Goal: Participate in discussion: Engage in conversation with other users on a specific topic

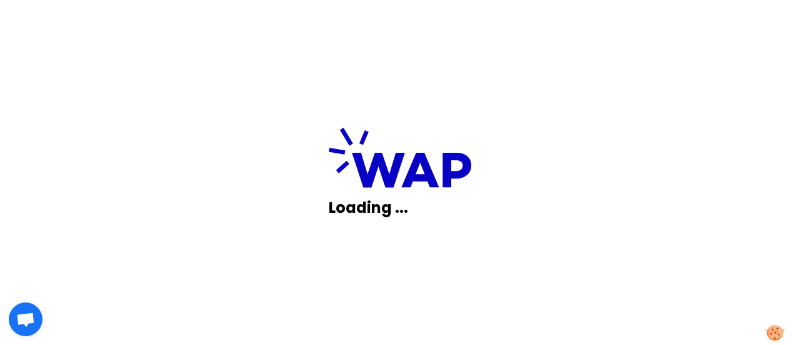
click at [658, 228] on div "Loading ..." at bounding box center [400, 172] width 800 height 345
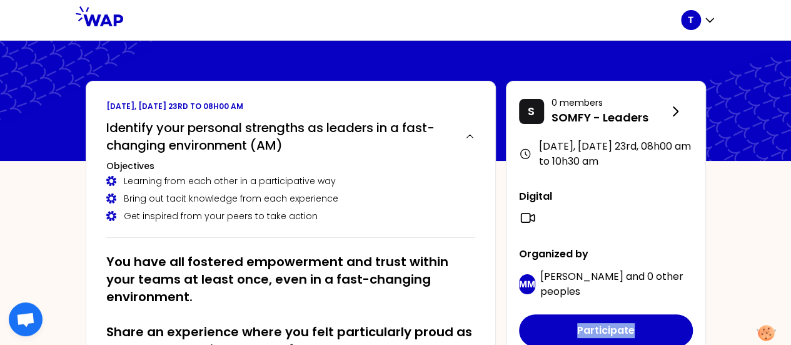
drag, startPoint x: 0, startPoint y: 0, endPoint x: 658, endPoint y: 228, distance: 696.4
click at [658, 228] on div "S 0 members SOMFY - Leaders [DATE], [DATE] 23rd , 08h00 am to 10h30 am Digital …" at bounding box center [606, 220] width 200 height 279
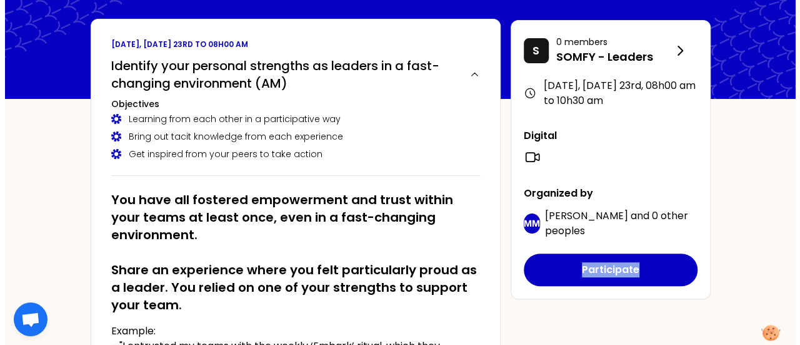
scroll to position [63, 0]
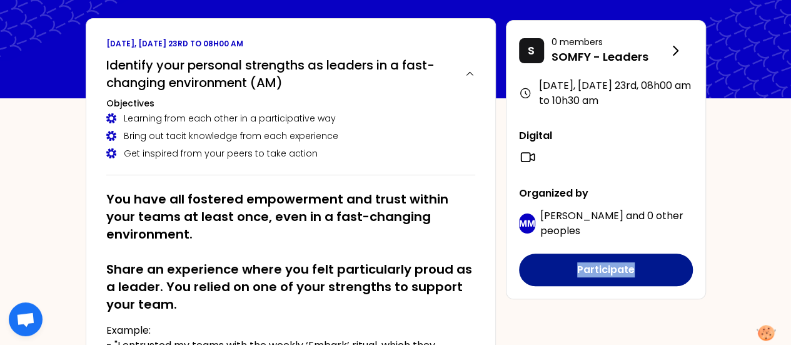
click at [593, 273] on button "Participate" at bounding box center [606, 269] width 174 height 33
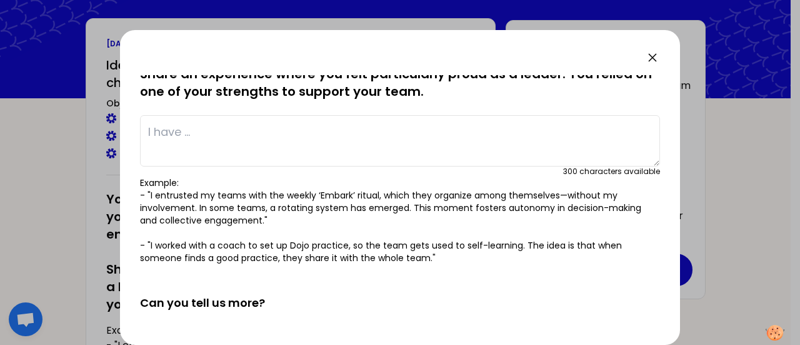
scroll to position [0, 0]
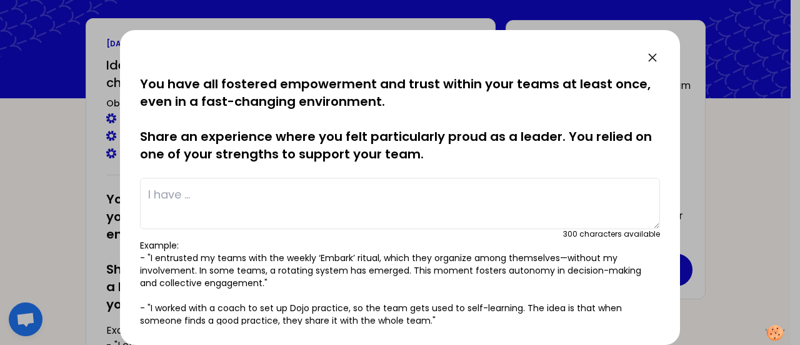
click at [435, 206] on textarea at bounding box center [400, 203] width 520 height 51
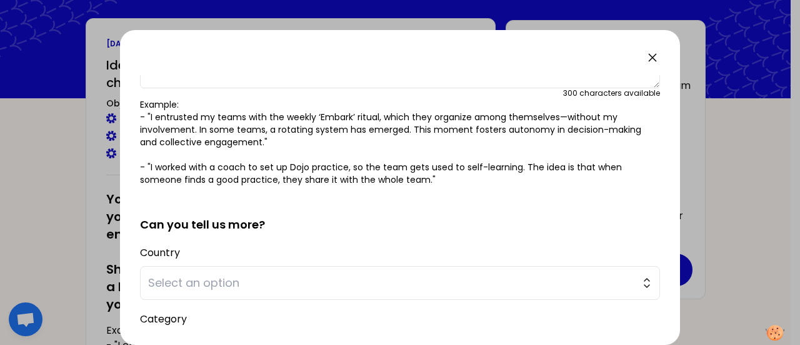
scroll to position [144, 0]
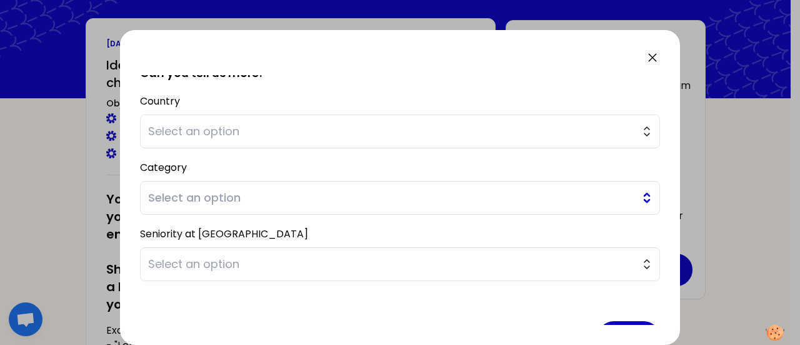
click at [430, 199] on span "Select an option" at bounding box center [391, 198] width 487 height 18
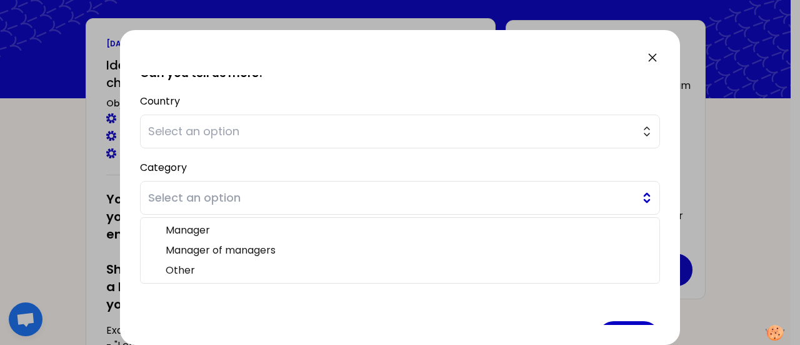
click at [430, 199] on span "Select an option" at bounding box center [391, 198] width 487 height 18
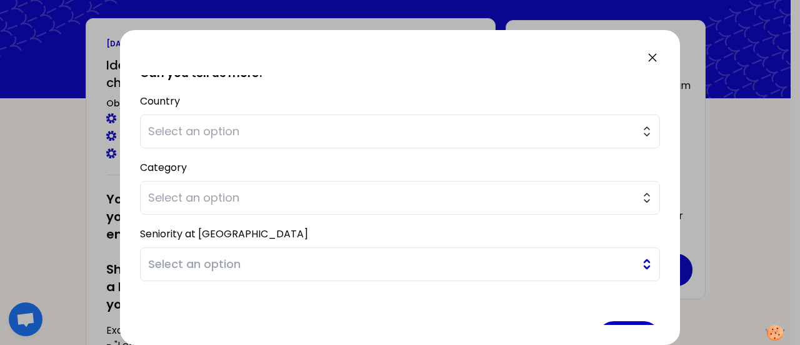
click at [229, 263] on span "Select an option" at bounding box center [391, 264] width 487 height 18
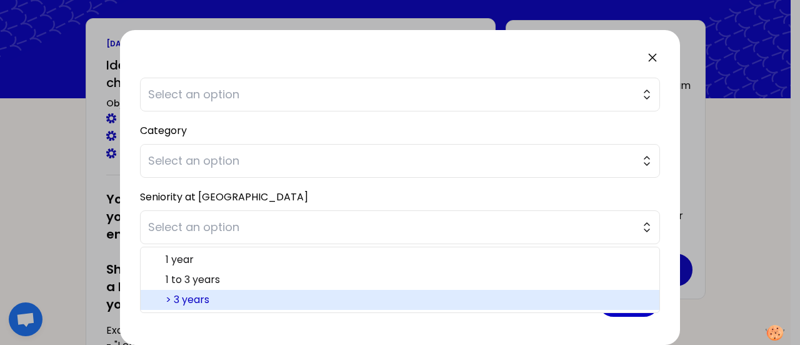
click at [179, 297] on span "> 3 years" at bounding box center [408, 299] width 484 height 15
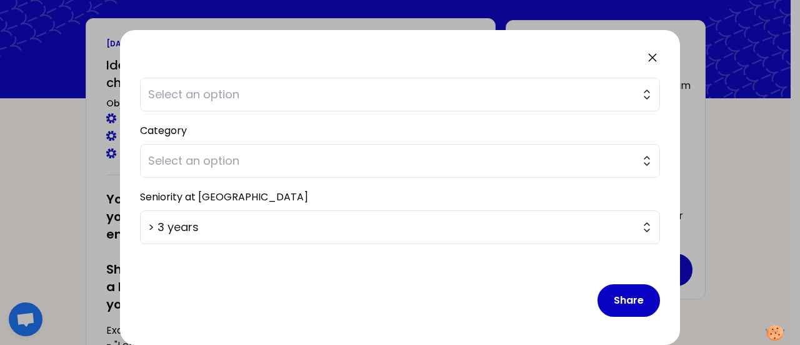
click at [126, 134] on div "saved You have all fostered empowerment and trust within your teams at least on…" at bounding box center [400, 187] width 560 height 315
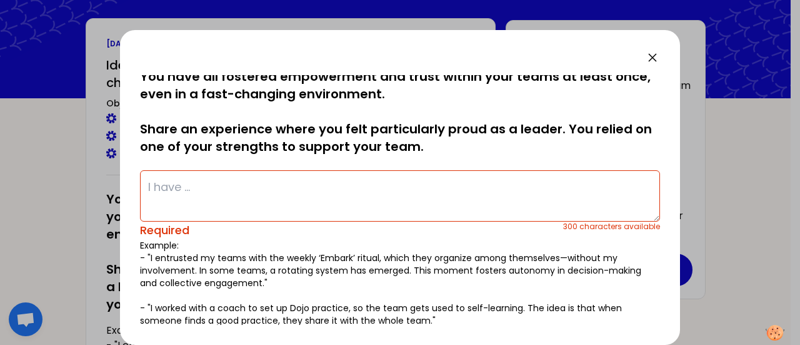
scroll to position [0, 0]
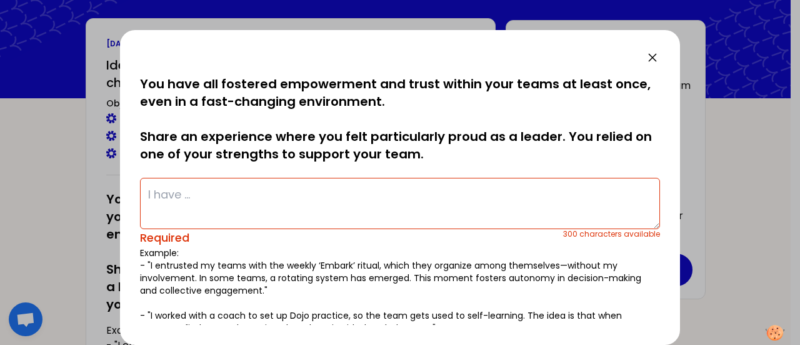
click at [234, 120] on p "You have all fostered empowerment and trust within your teams at least once, ev…" at bounding box center [400, 119] width 520 height 88
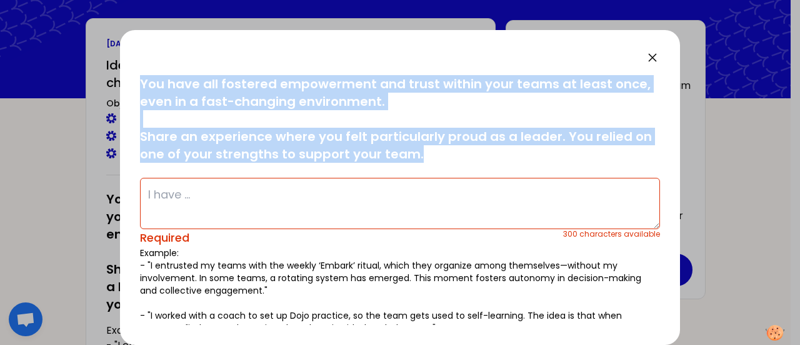
drag, startPoint x: 140, startPoint y: 80, endPoint x: 415, endPoint y: 148, distance: 283.5
click at [415, 148] on p "You have all fostered empowerment and trust within your teams at least once, ev…" at bounding box center [400, 119] width 520 height 88
copy p "You have all fostered empowerment and trust within your teams at least once, ev…"
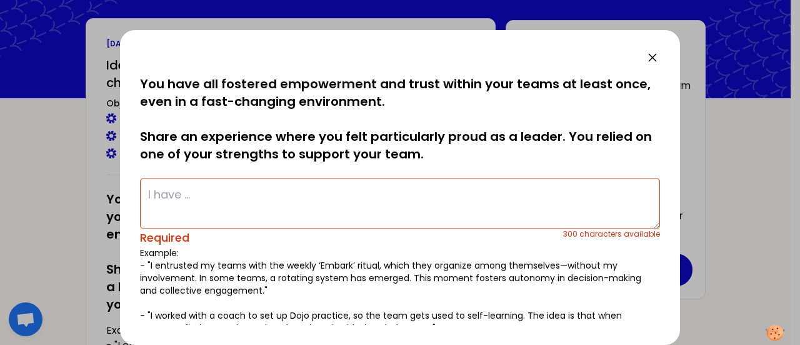
click at [305, 192] on textarea at bounding box center [400, 203] width 520 height 51
click at [203, 187] on textarea at bounding box center [400, 203] width 520 height 51
type textarea "I"
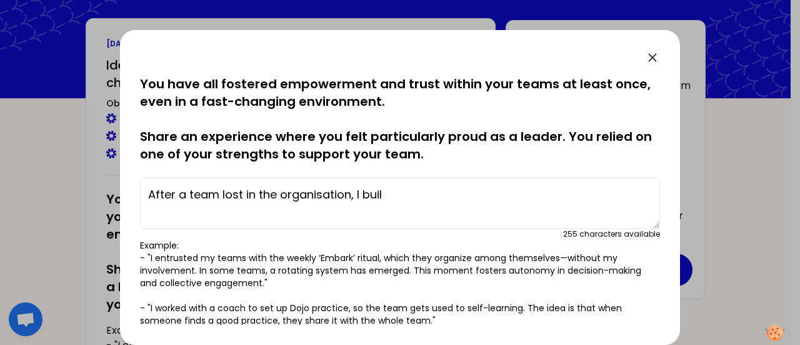
click at [180, 196] on textarea "After a team lost in the organisation, I buil" at bounding box center [400, 203] width 520 height 51
click at [183, 196] on textarea "After a team lost in the organisation, I buil" at bounding box center [400, 203] width 520 height 51
click at [179, 193] on textarea "After a team lost in the organisation, I buil" at bounding box center [400, 203] width 520 height 51
click at [395, 200] on textarea "After a team lost in the organisation, I buil" at bounding box center [400, 203] width 520 height 51
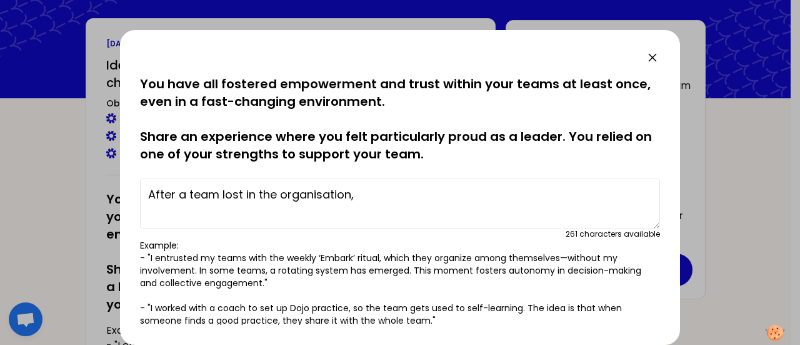
click at [368, 188] on textarea "After a team lost in the organisation," at bounding box center [400, 203] width 520 height 51
click at [425, 191] on textarea "After a team lost in the organisation, I gave them trust in my and" at bounding box center [400, 203] width 520 height 51
drag, startPoint x: 425, startPoint y: 191, endPoint x: 536, endPoint y: 195, distance: 111.4
click at [536, 195] on textarea "After a team lost in the organisation, I gave them trust in my and" at bounding box center [400, 203] width 520 height 51
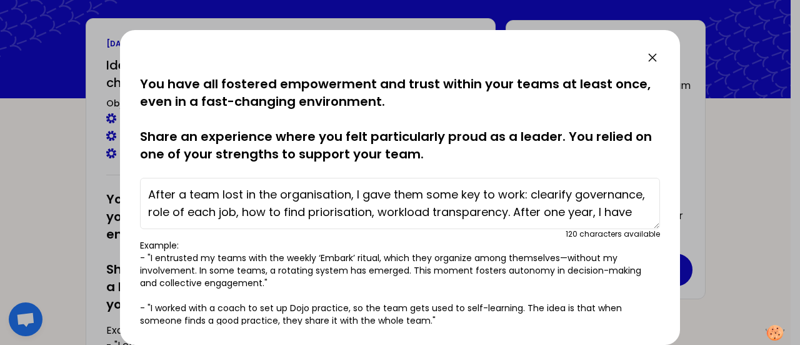
drag, startPoint x: 176, startPoint y: 184, endPoint x: 157, endPoint y: 184, distance: 19.4
click at [157, 184] on textarea "After a team lost in the organisation, I gave them some key to work: clearify g…" at bounding box center [400, 203] width 520 height 51
click at [178, 190] on textarea "After a team lost in the organisation, I gave them some key to work: clearify g…" at bounding box center [400, 203] width 520 height 51
drag, startPoint x: 181, startPoint y: 193, endPoint x: 133, endPoint y: 195, distance: 48.8
click at [133, 195] on div "saved You have all fostered empowerment and trust within your teams at least on…" at bounding box center [400, 187] width 560 height 315
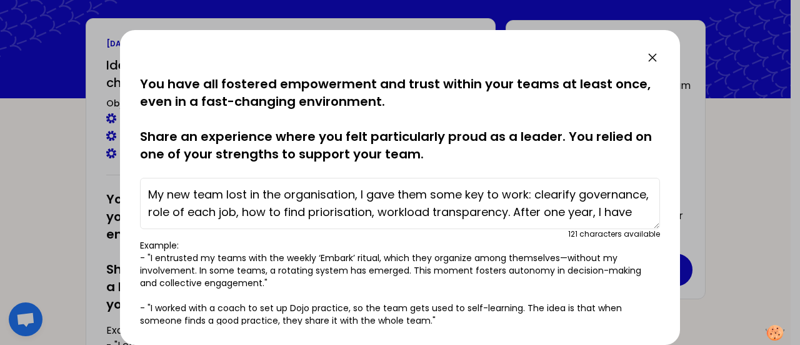
click at [225, 194] on textarea "My new team lost in the organisation, I gave them some key to work: clearify go…" at bounding box center [400, 203] width 520 height 51
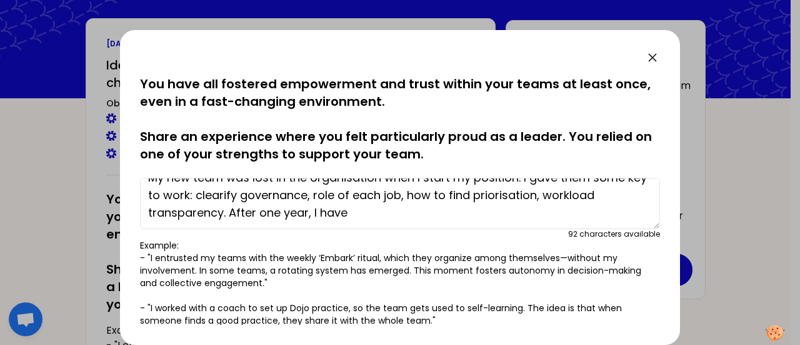
scroll to position [18, 0]
click at [211, 193] on textarea "My new team was lost in the organisation when I start my position. I gave them …" at bounding box center [400, 203] width 520 height 51
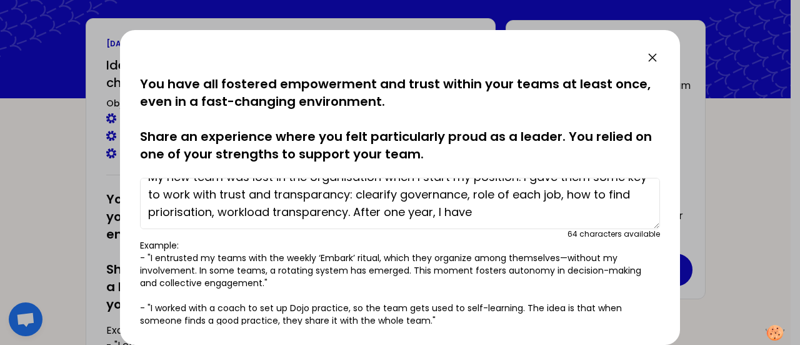
click at [502, 213] on textarea "My new team was lost in the organisation when I start my position. I gave them …" at bounding box center [400, 203] width 520 height 51
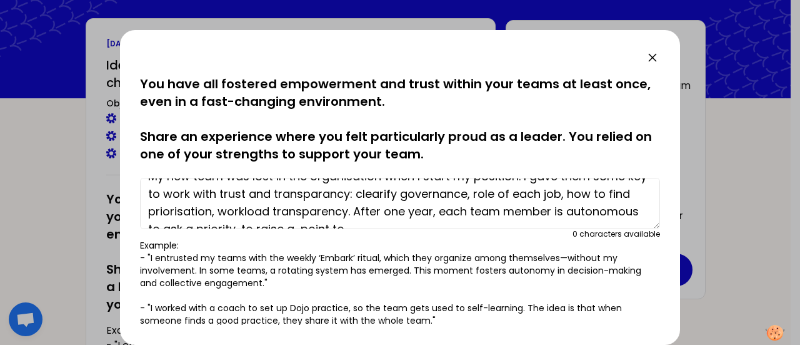
scroll to position [19, 0]
click at [460, 209] on textarea "My new team was lost in the organisation when I start my position. I gave them …" at bounding box center [400, 203] width 520 height 51
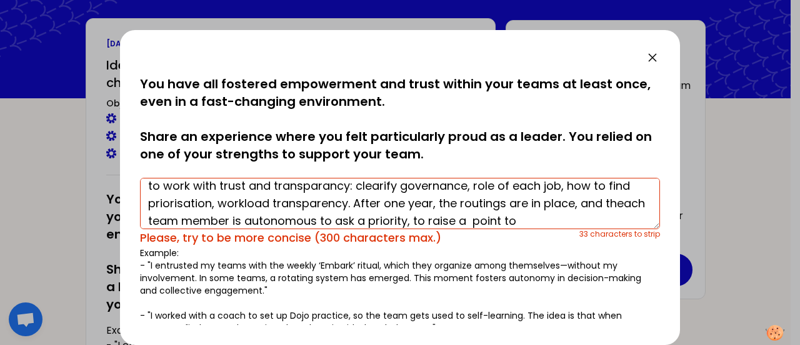
scroll to position [35, 0]
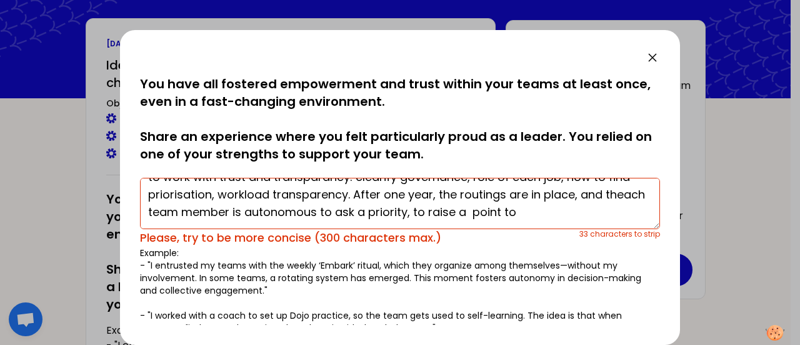
drag, startPoint x: 553, startPoint y: 222, endPoint x: 195, endPoint y: 218, distance: 358.4
click at [195, 218] on textarea "My new team was lost in the organisation when I start my position. I gave them …" at bounding box center [400, 203] width 520 height 51
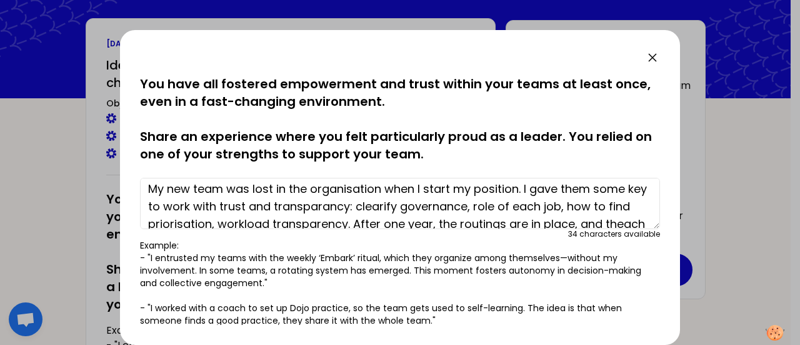
scroll to position [6, 0]
click at [523, 185] on textarea "My new team was lost in the organisation when I start my position. I gave them …" at bounding box center [400, 203] width 520 height 51
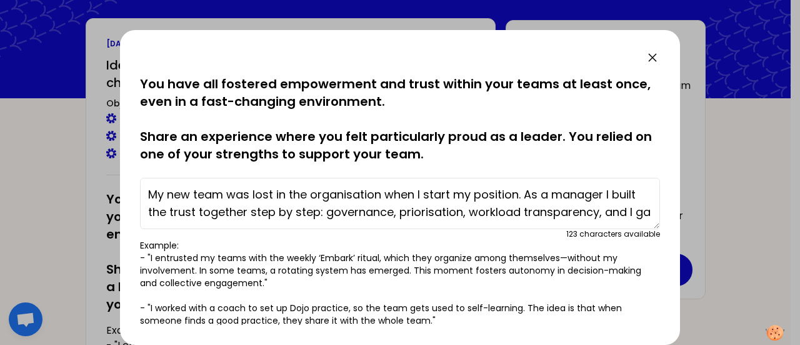
scroll to position [9, 0]
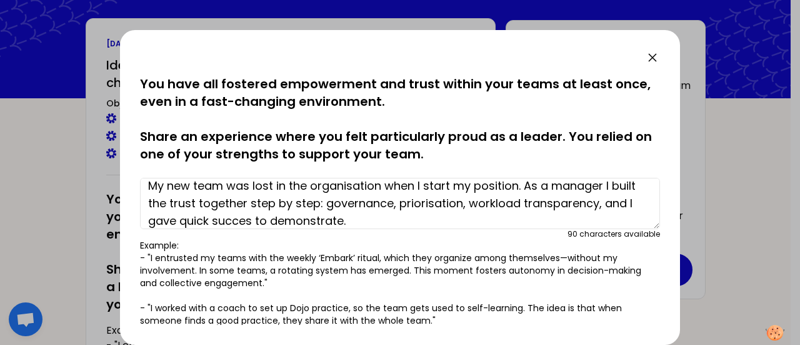
click at [280, 222] on textarea "My new team was lost in the organisation when I start my position. As a manager…" at bounding box center [400, 203] width 520 height 51
click at [375, 223] on textarea "My new team was lost in the organisation when I start my position. As a manager…" at bounding box center [400, 203] width 520 height 51
click at [286, 221] on textarea "My new team was lost in the organisation when I start my position. As a manager…" at bounding box center [400, 203] width 520 height 51
click at [628, 207] on textarea "My new team was lost in the organisation when I start my position. As a manager…" at bounding box center [400, 203] width 520 height 51
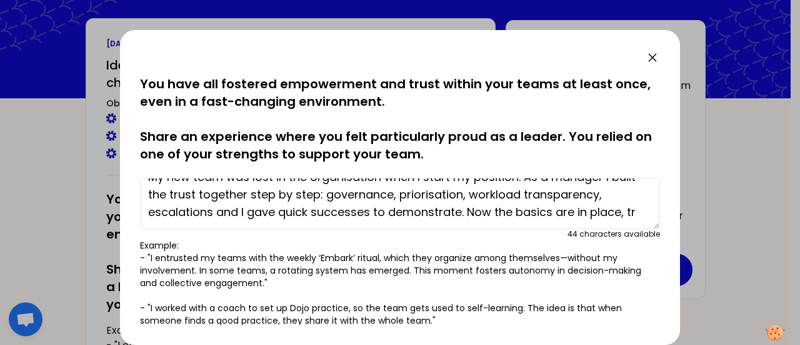
scroll to position [26, 0]
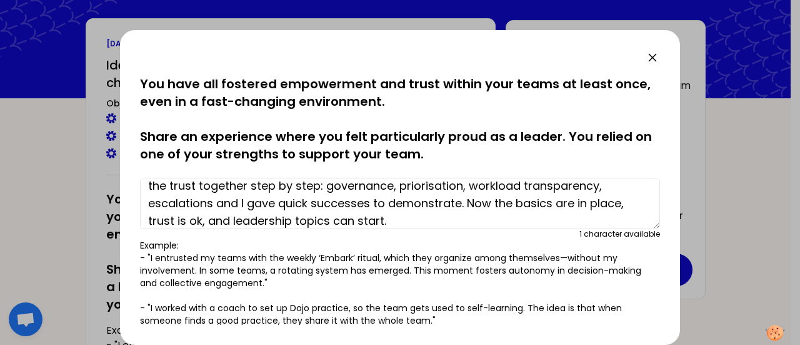
type textarea "My new team was lost in the organisation when I start my position. As a manager…"
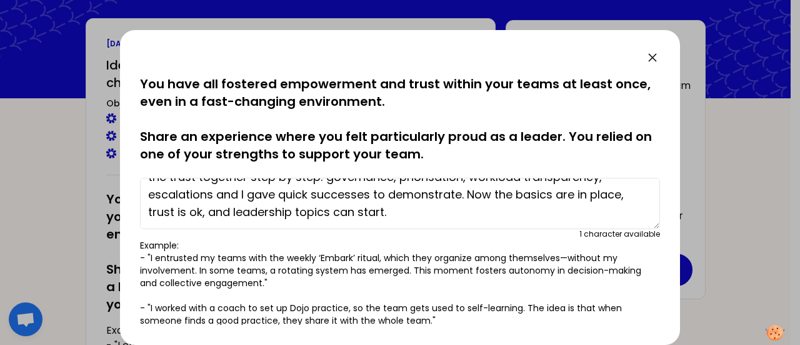
drag, startPoint x: 467, startPoint y: 263, endPoint x: 375, endPoint y: 280, distance: 93.6
click at [375, 280] on p "Example: - "I entrusted my teams with the weekly ‘Embark’ ritual, which they or…" at bounding box center [400, 283] width 520 height 88
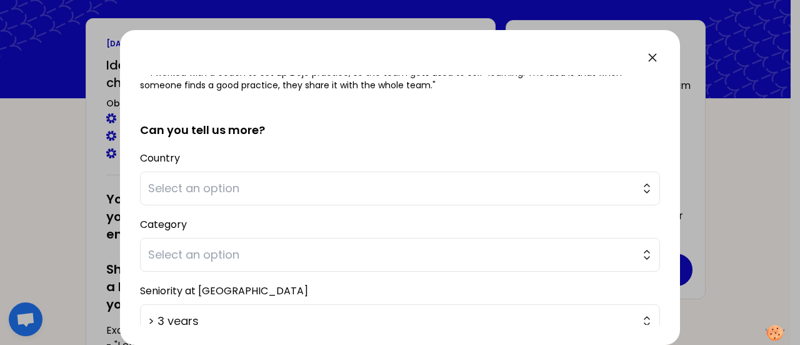
scroll to position [236, 0]
click at [293, 191] on span "Select an option" at bounding box center [391, 188] width 487 height 18
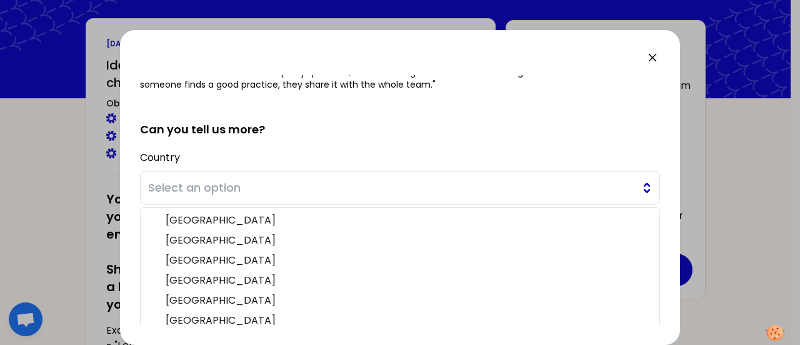
scroll to position [260, 0]
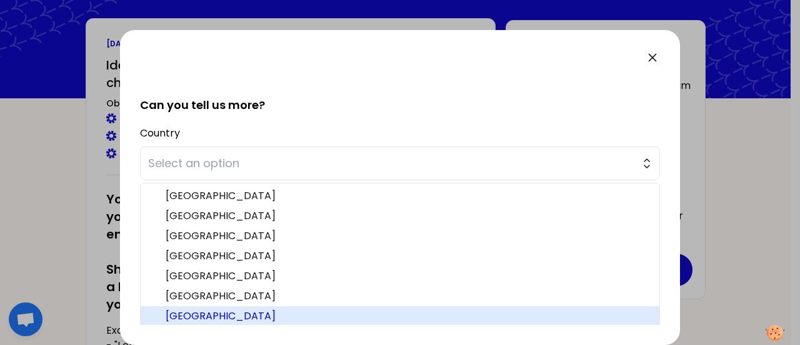
click at [228, 314] on span "[GEOGRAPHIC_DATA]" at bounding box center [408, 315] width 484 height 15
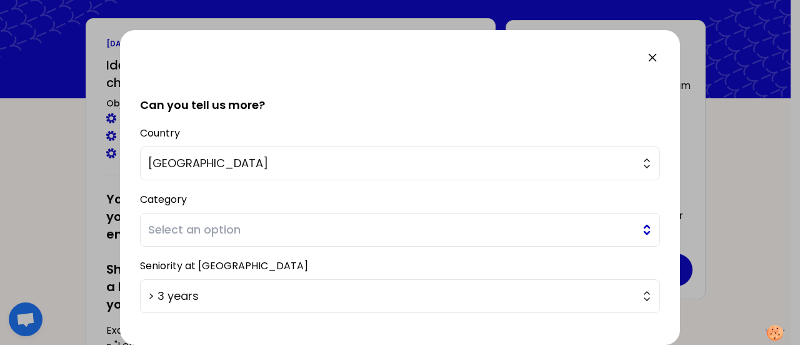
click at [189, 224] on span "Select an option" at bounding box center [391, 230] width 487 height 18
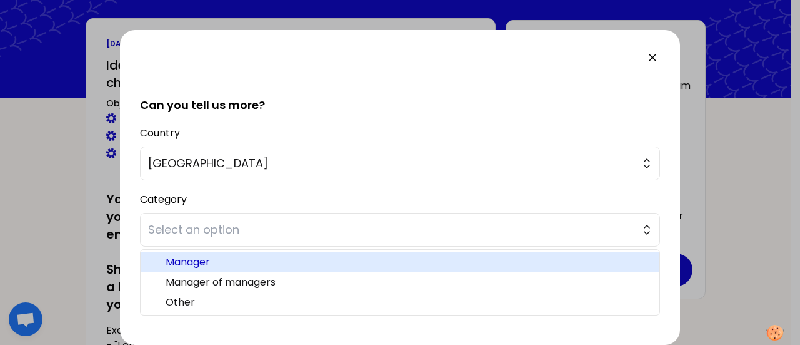
click at [196, 260] on span "Manager" at bounding box center [408, 262] width 484 height 15
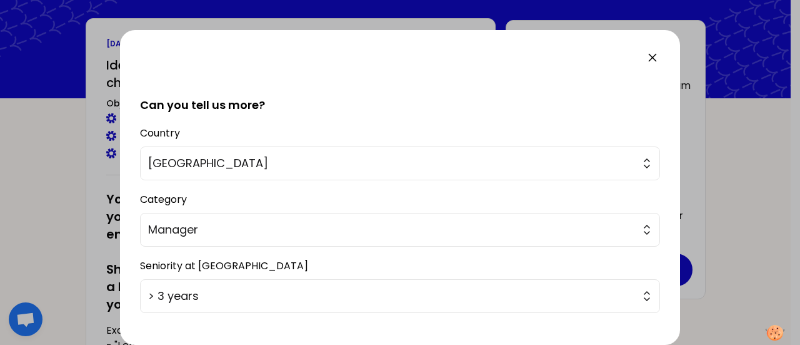
scroll to position [329, 0]
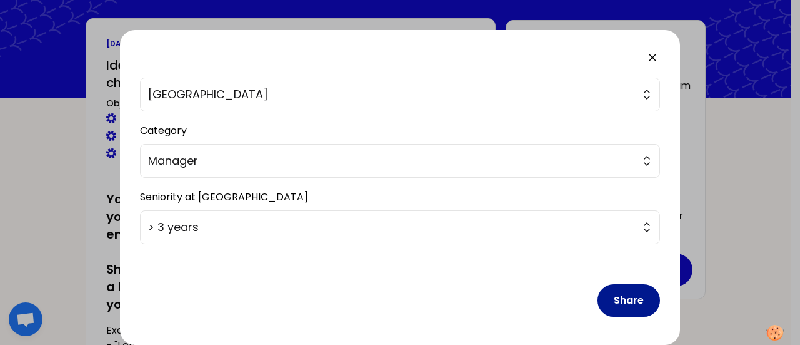
click at [622, 292] on button "Share" at bounding box center [629, 300] width 63 height 33
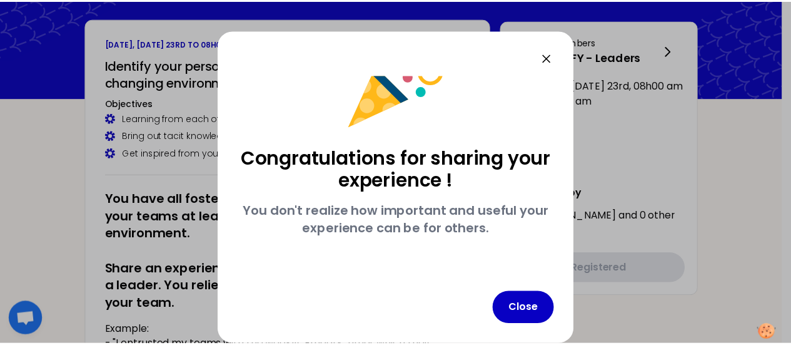
scroll to position [48, 0]
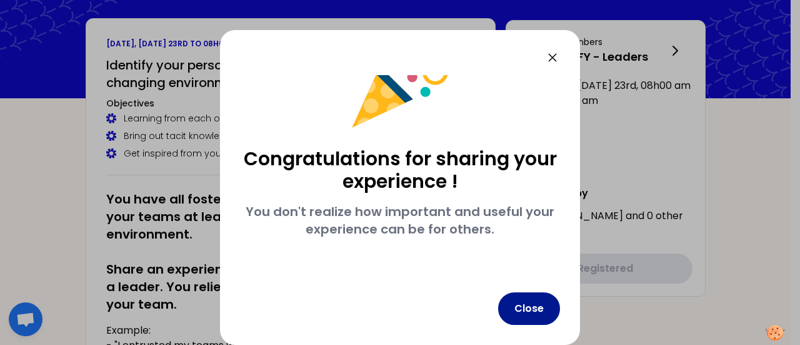
click at [529, 310] on button "Close" at bounding box center [529, 308] width 62 height 33
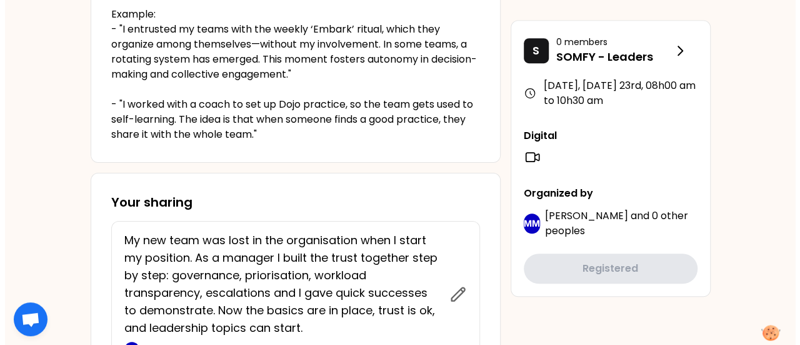
scroll to position [472, 0]
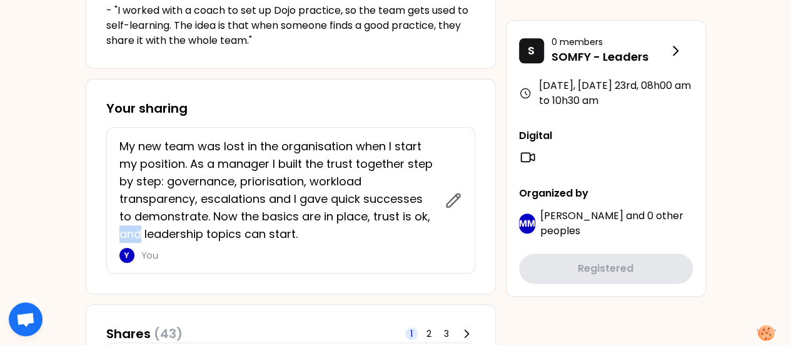
drag, startPoint x: 139, startPoint y: 233, endPoint x: 120, endPoint y: 233, distance: 18.8
click at [120, 233] on p "My new team was lost in the organisation when I start my position. As a manager…" at bounding box center [278, 190] width 318 height 105
click at [453, 201] on icon at bounding box center [453, 199] width 13 height 13
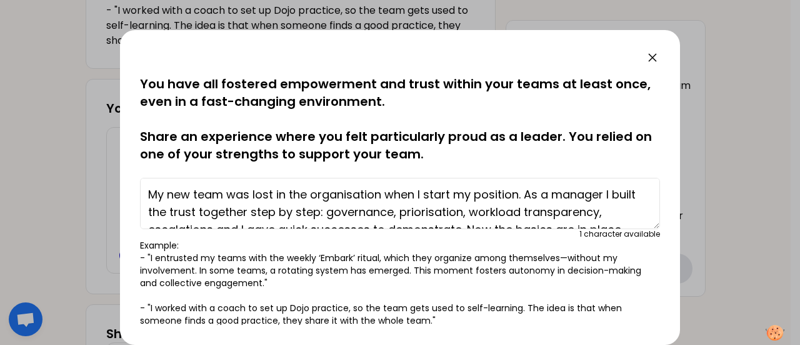
scroll to position [35, 0]
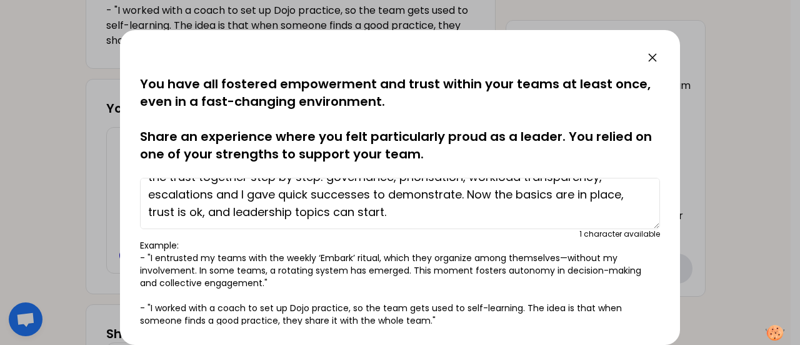
drag, startPoint x: 223, startPoint y: 211, endPoint x: 204, endPoint y: 211, distance: 19.4
click at [204, 211] on textarea "My new team was lost in the organisation when I start my position. As a manager…" at bounding box center [400, 203] width 520 height 51
click at [220, 212] on textarea "My new team was lost in the organisation when I start my position. As a manager…" at bounding box center [400, 203] width 520 height 51
click at [230, 212] on textarea "My new team was lost in the organisation when I start my position. As a manager…" at bounding box center [400, 203] width 520 height 51
click at [253, 213] on textarea "My new team was lost in the organisation when I start my position. As a manager…" at bounding box center [400, 203] width 520 height 51
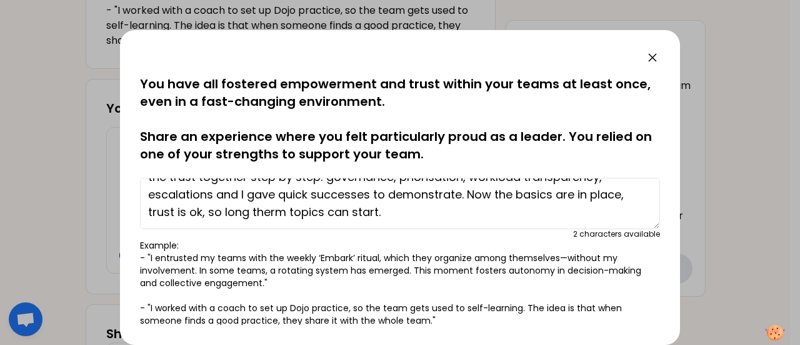
click at [380, 212] on textarea "My new team was lost in the organisation when I start my position. As a manager…" at bounding box center [400, 203] width 520 height 51
drag, startPoint x: 283, startPoint y: 213, endPoint x: 224, endPoint y: 213, distance: 59.4
click at [224, 213] on textarea "My new team was lost in the organisation when I start my position. As a manager…" at bounding box center [400, 203] width 520 height 51
click at [364, 213] on textarea "My new team was lost in the organisation when I start my position. As a manager…" at bounding box center [400, 203] width 520 height 51
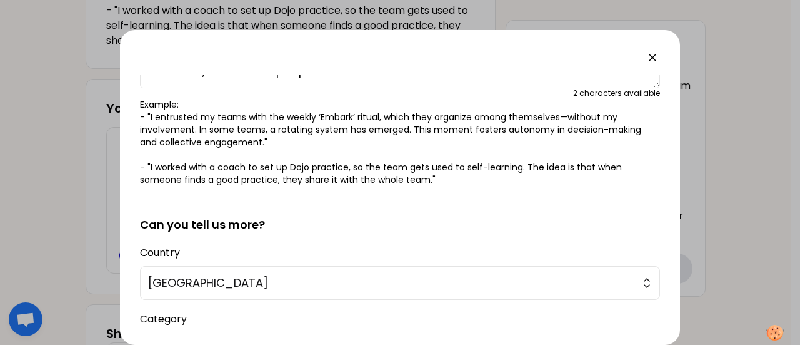
scroll to position [329, 0]
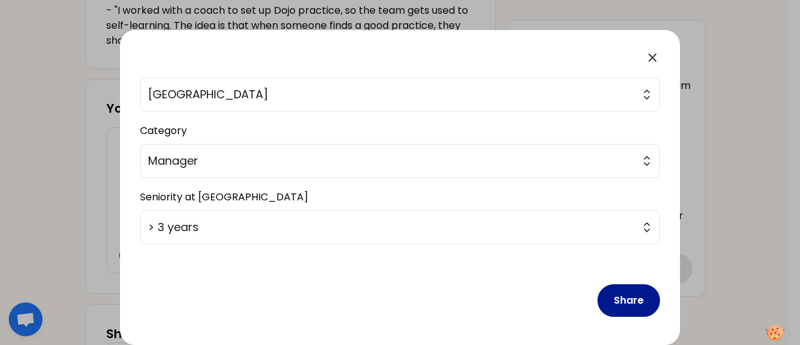
type textarea "My new team was lost in the organisation when I start my position. As a manager…"
click at [623, 288] on button "Share" at bounding box center [629, 300] width 63 height 33
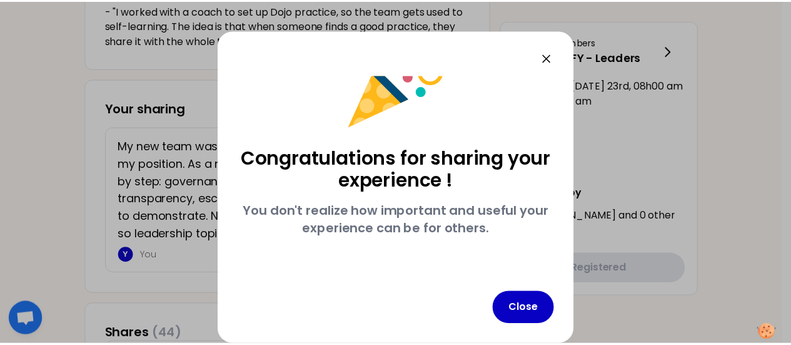
scroll to position [48, 0]
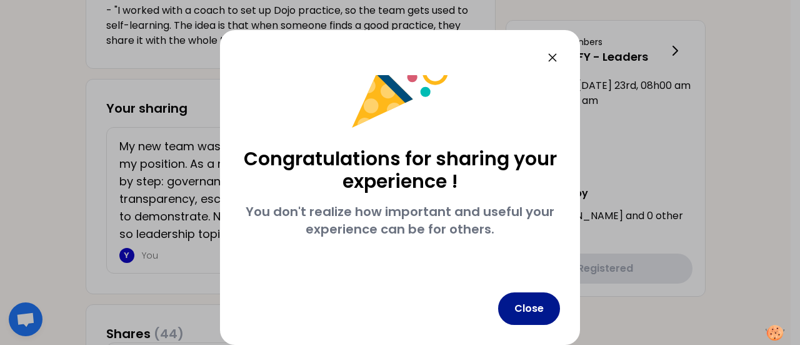
click at [527, 313] on button "Close" at bounding box center [529, 308] width 62 height 33
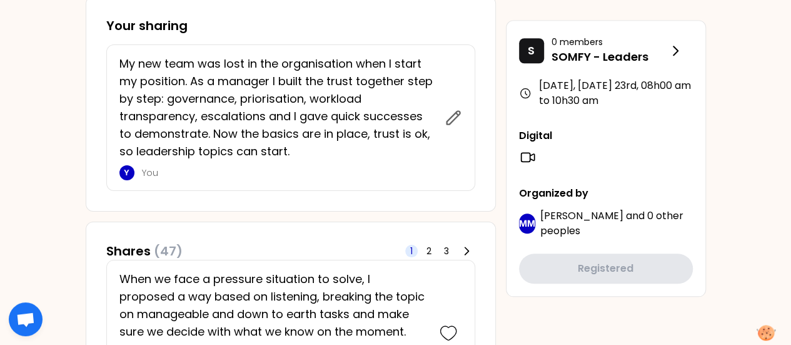
scroll to position [554, 0]
